Goal: Navigation & Orientation: Find specific page/section

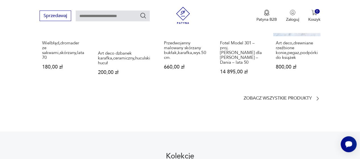
scroll to position [415, 0]
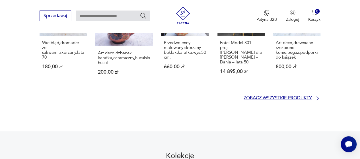
click at [288, 96] on p "Zobacz wszystkie produkty" at bounding box center [277, 98] width 68 height 4
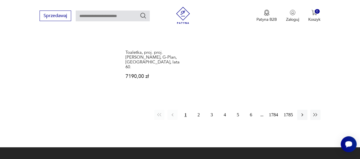
scroll to position [759, 0]
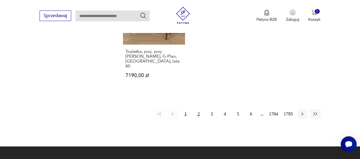
click at [197, 109] on button "2" at bounding box center [198, 114] width 10 height 10
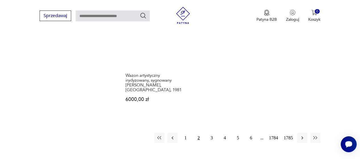
scroll to position [757, 0]
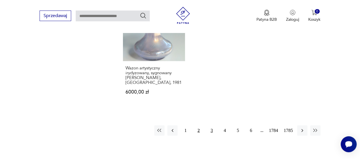
click at [212, 125] on button "3" at bounding box center [211, 130] width 10 height 10
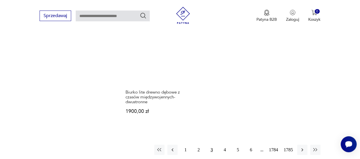
scroll to position [738, 0]
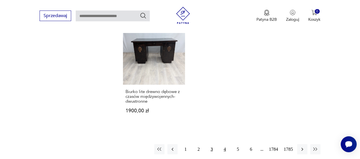
click at [222, 144] on button "4" at bounding box center [225, 149] width 10 height 10
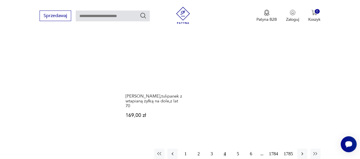
scroll to position [705, 0]
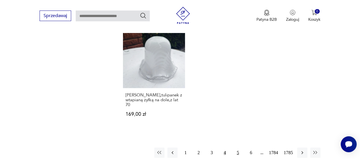
click at [237, 148] on button "5" at bounding box center [238, 153] width 10 height 10
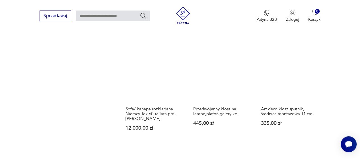
scroll to position [685, 0]
